Goal: Obtain resource: Obtain resource

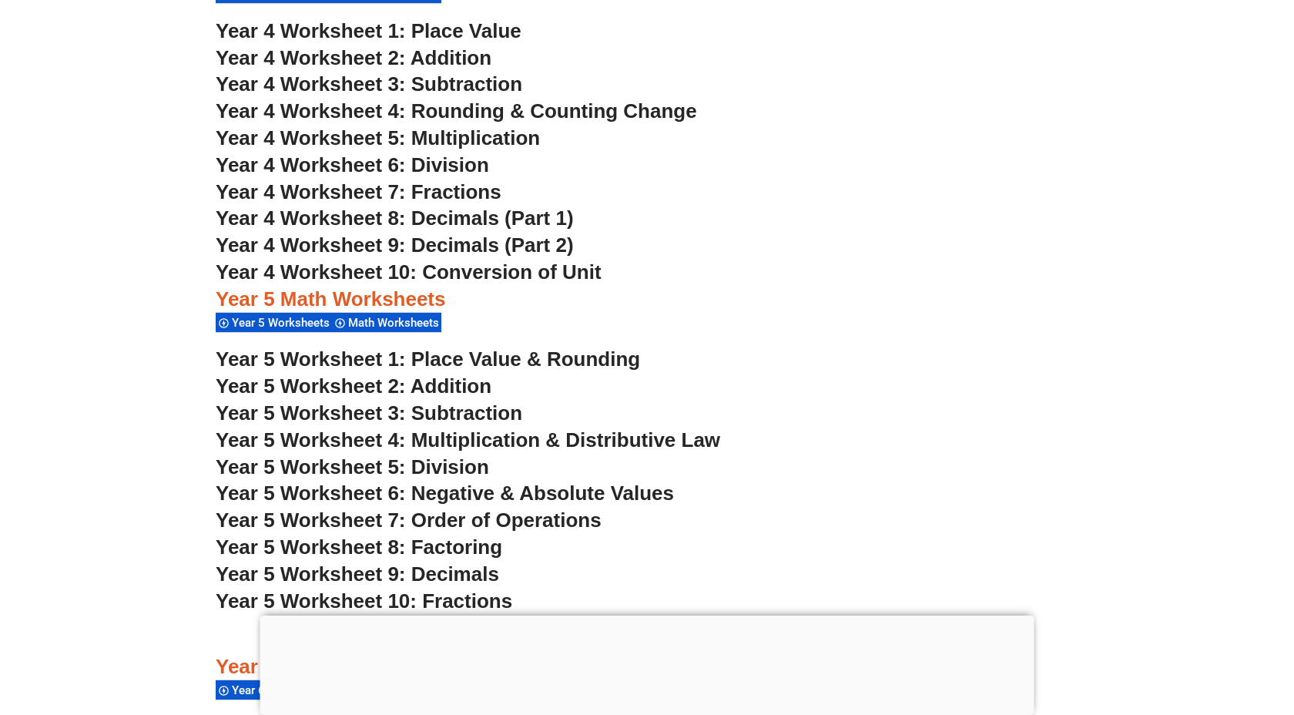
scroll to position [2983, 0]
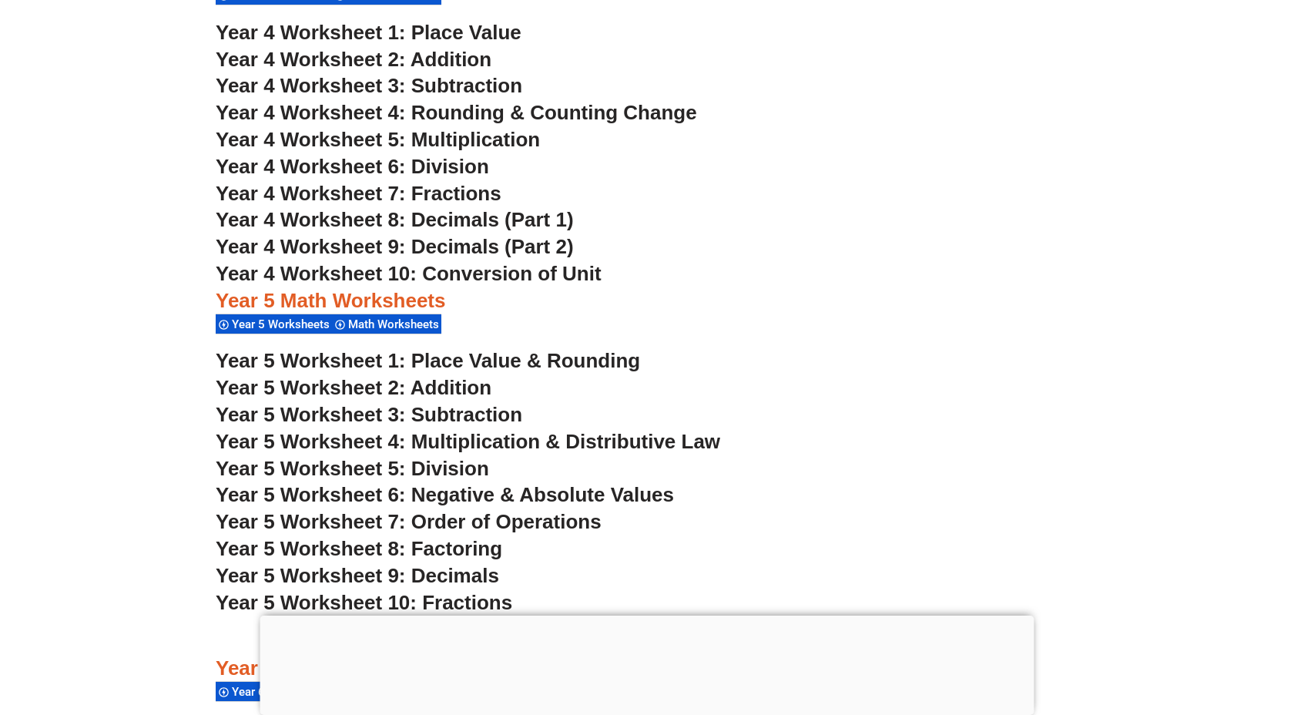
click at [466, 444] on span "Year 5 Worksheet 4: Multiplication & Distributive Law" at bounding box center [468, 441] width 505 height 23
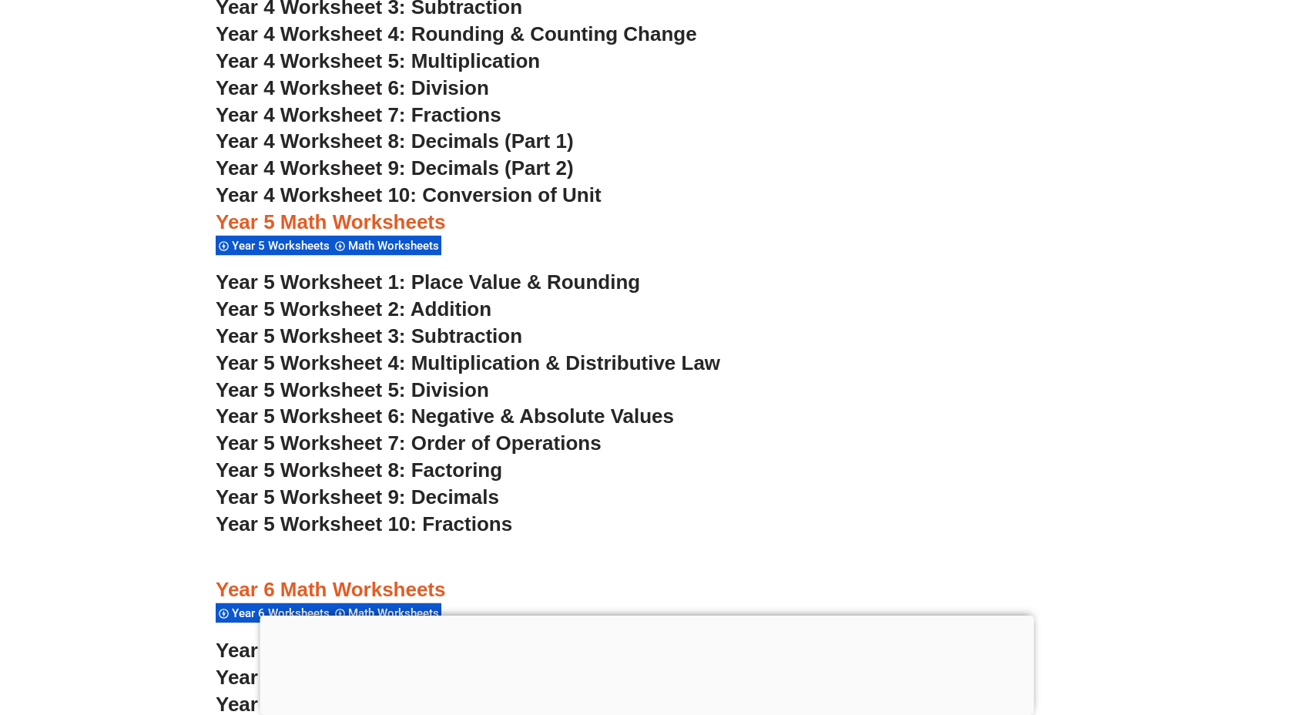
scroll to position [3061, 0]
click at [444, 309] on span "Year 5 Worksheet 2: Addition" at bounding box center [354, 309] width 276 height 23
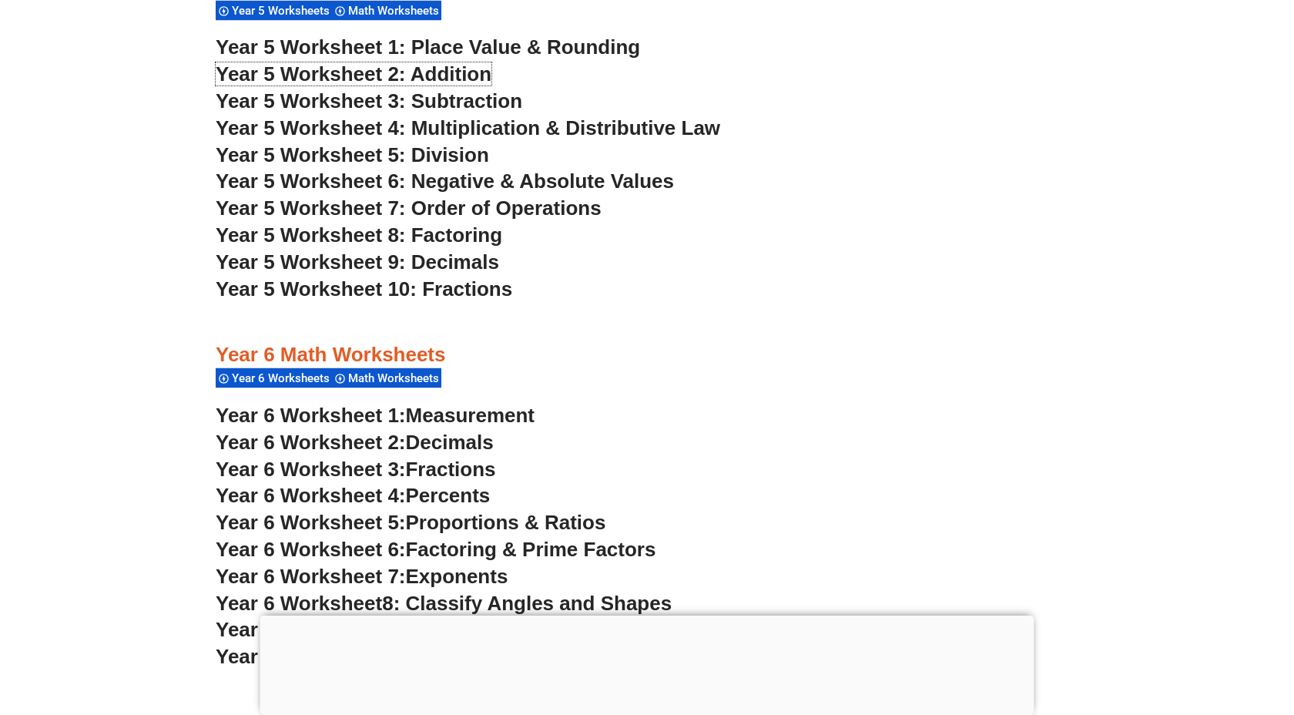
scroll to position [3294, 0]
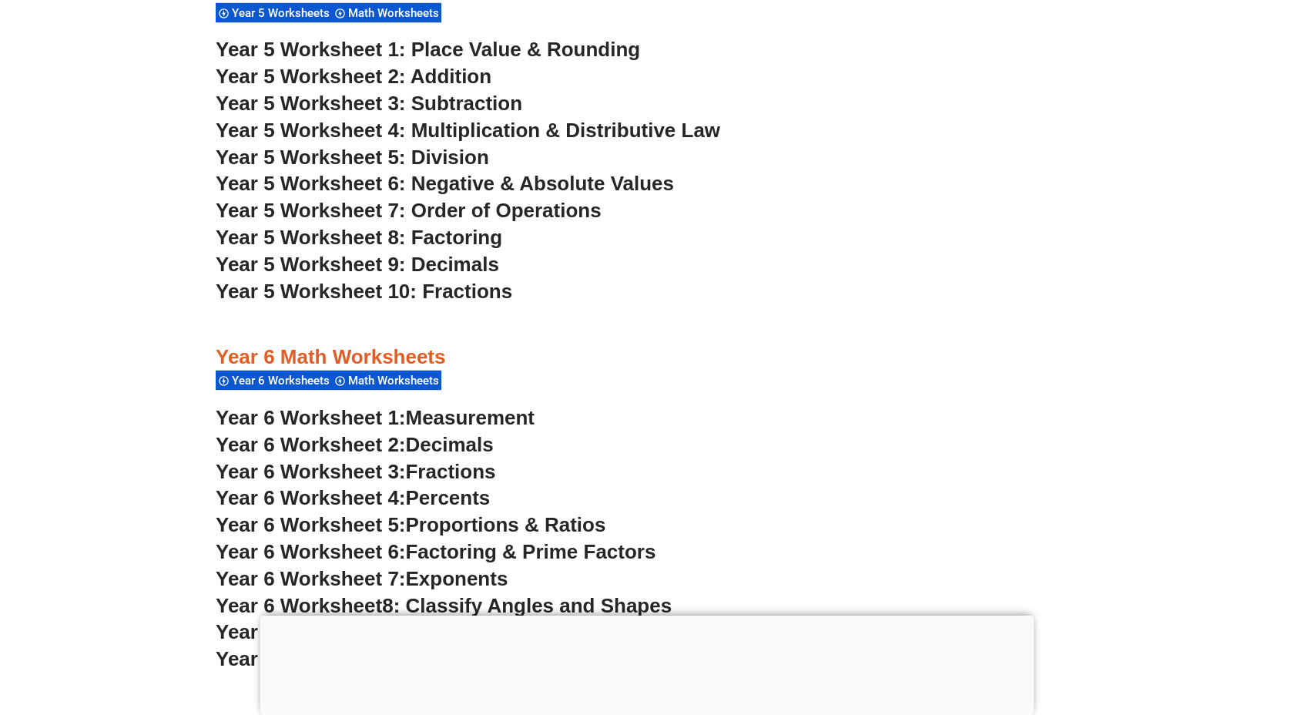
click at [460, 208] on span "Year 5 Worksheet 7: Order of Operations" at bounding box center [409, 210] width 386 height 23
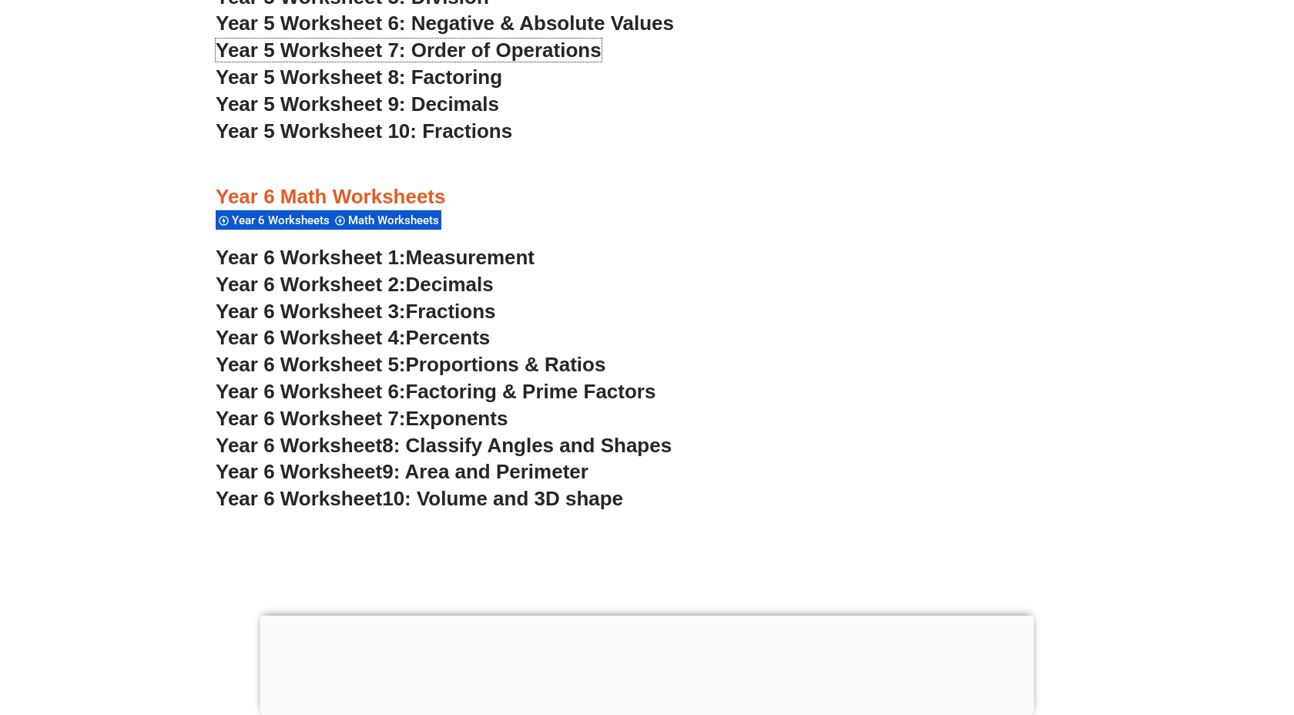
scroll to position [3456, 0]
click at [488, 391] on span "Factoring & Prime Factors" at bounding box center [531, 390] width 250 height 23
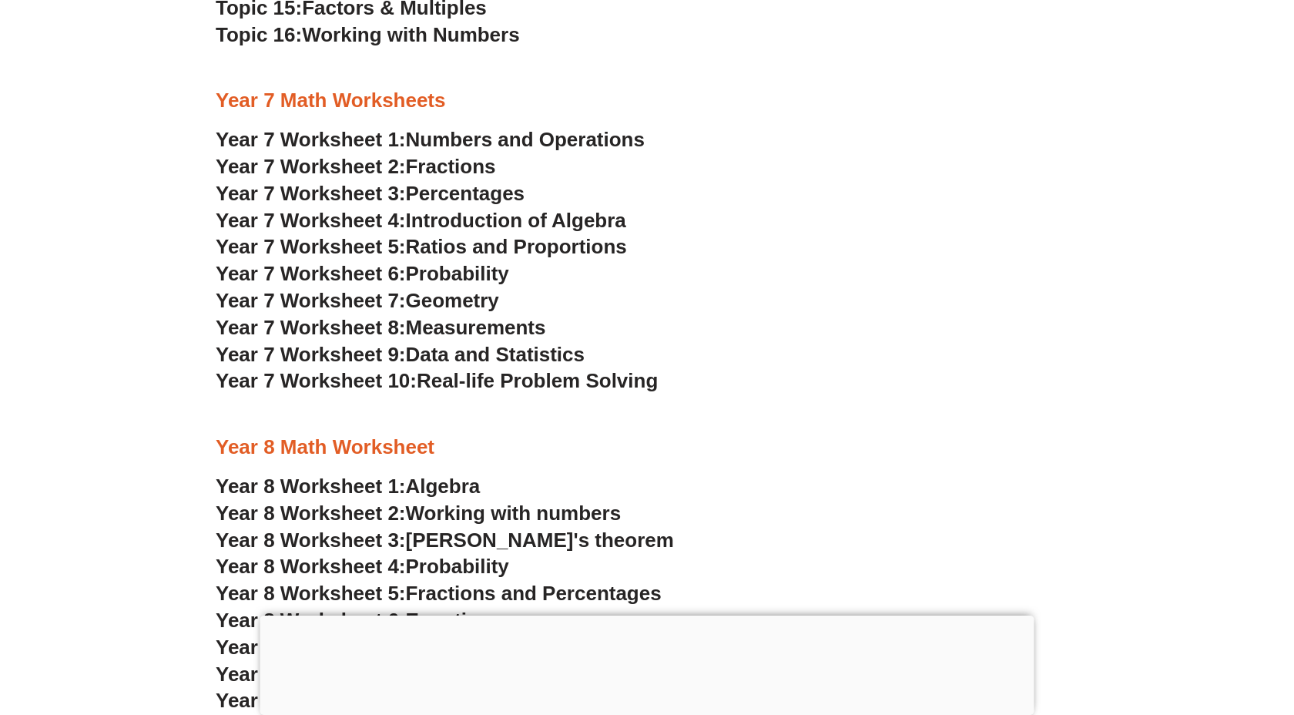
scroll to position [4660, 0]
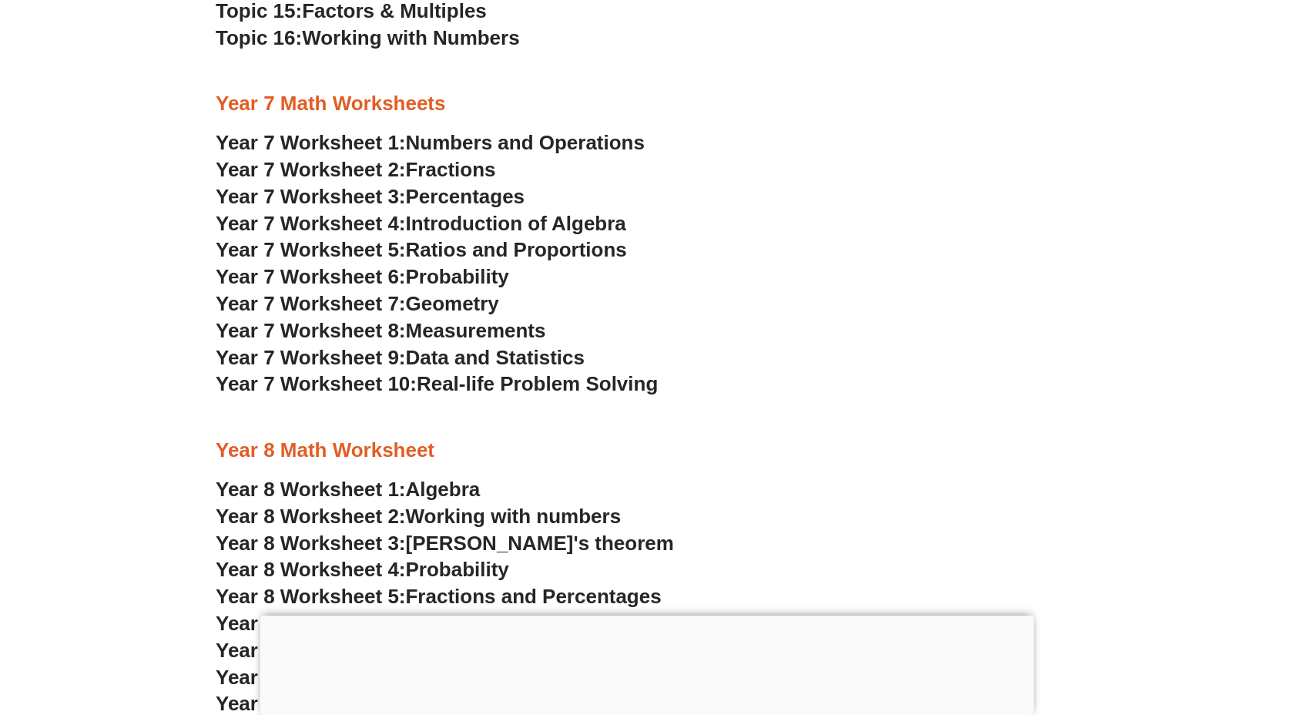
click at [511, 138] on span "Numbers and Operations" at bounding box center [525, 142] width 239 height 23
